Goal: Find specific page/section

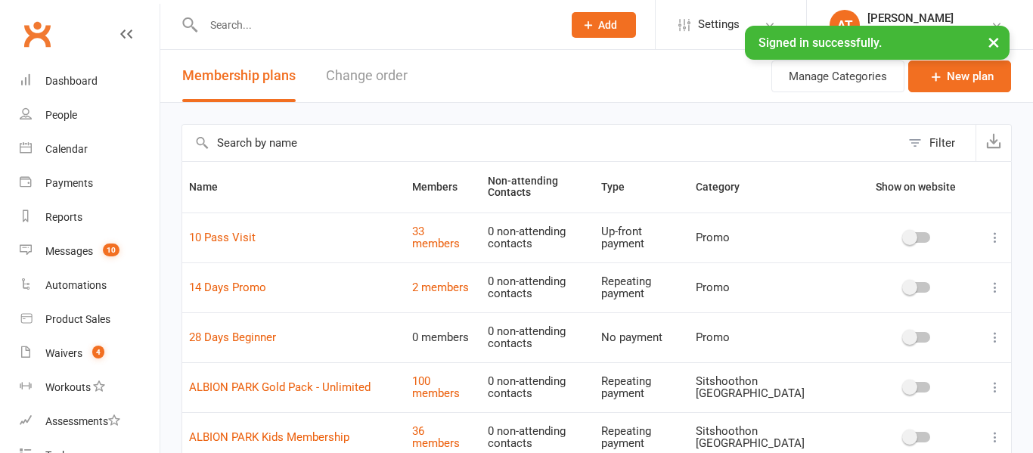
select select "100"
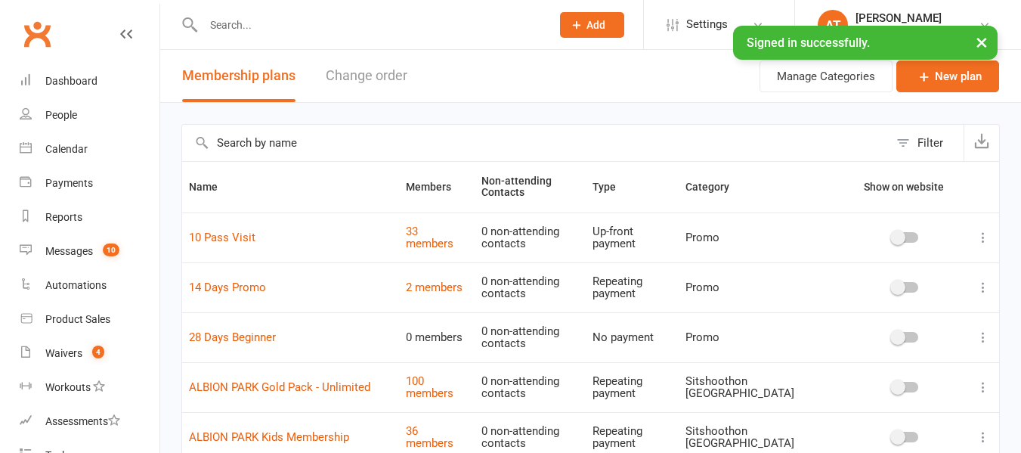
click at [318, 15] on input "text" at bounding box center [370, 24] width 342 height 21
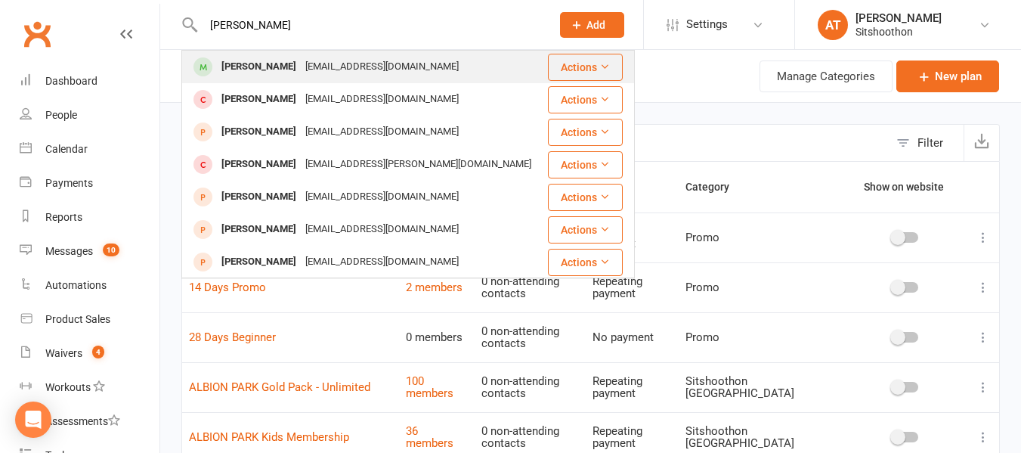
type input "[PERSON_NAME]"
drag, startPoint x: 335, startPoint y: 71, endPoint x: 277, endPoint y: 70, distance: 58.2
click at [277, 70] on div "[PERSON_NAME]" at bounding box center [259, 67] width 84 height 22
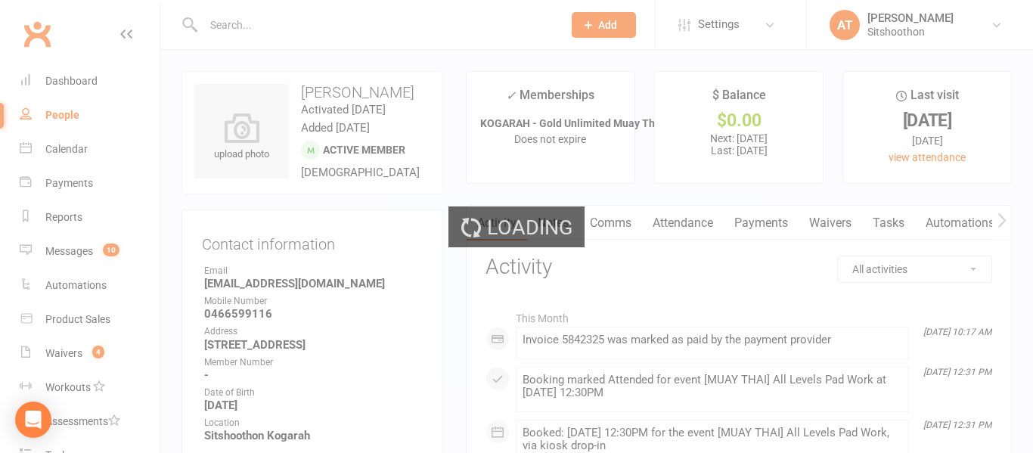
select select "100"
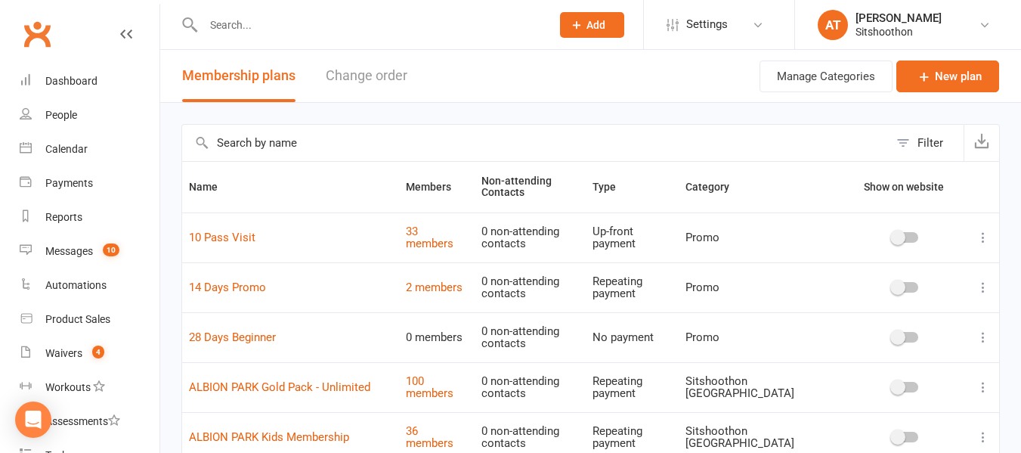
click at [221, 18] on input "text" at bounding box center [370, 24] width 342 height 21
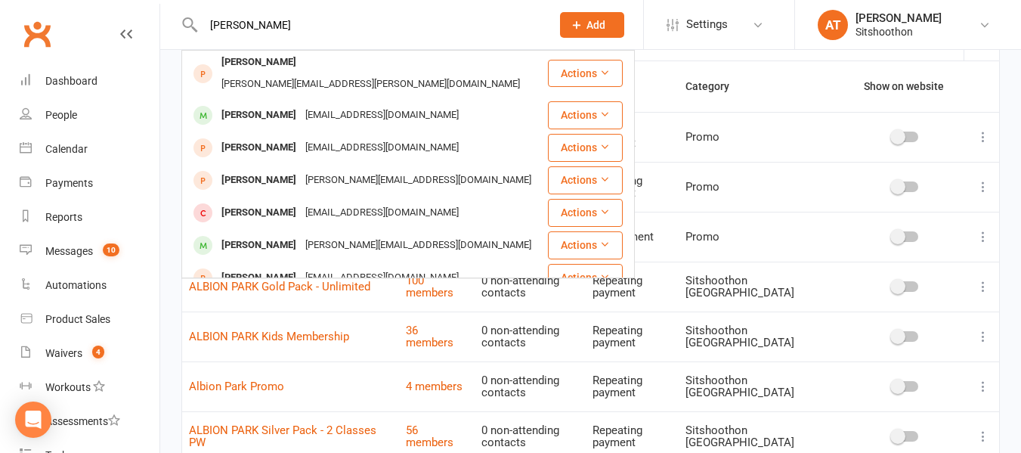
scroll to position [228, 0]
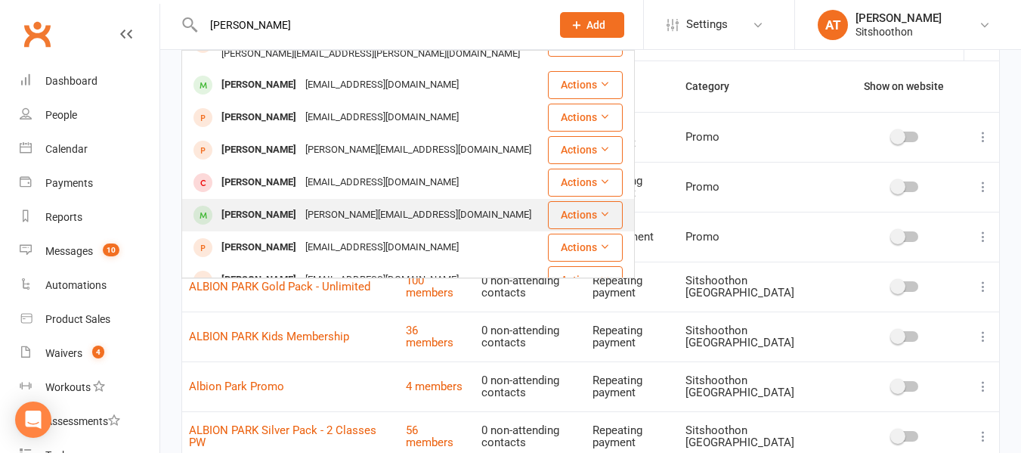
type input "[PERSON_NAME]"
click at [310, 200] on div "[PERSON_NAME] [PERSON_NAME][EMAIL_ADDRESS][DOMAIN_NAME]" at bounding box center [365, 215] width 364 height 31
